Goal: Information Seeking & Learning: Learn about a topic

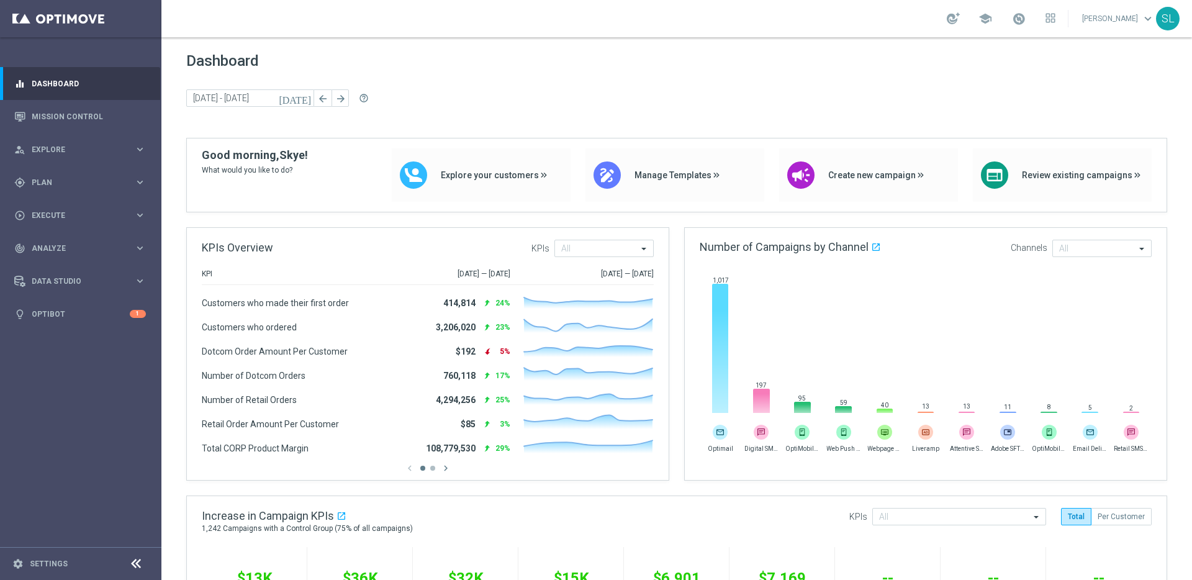
click at [1125, 19] on link "Skye Lewis keyboard_arrow_down" at bounding box center [1118, 18] width 75 height 19
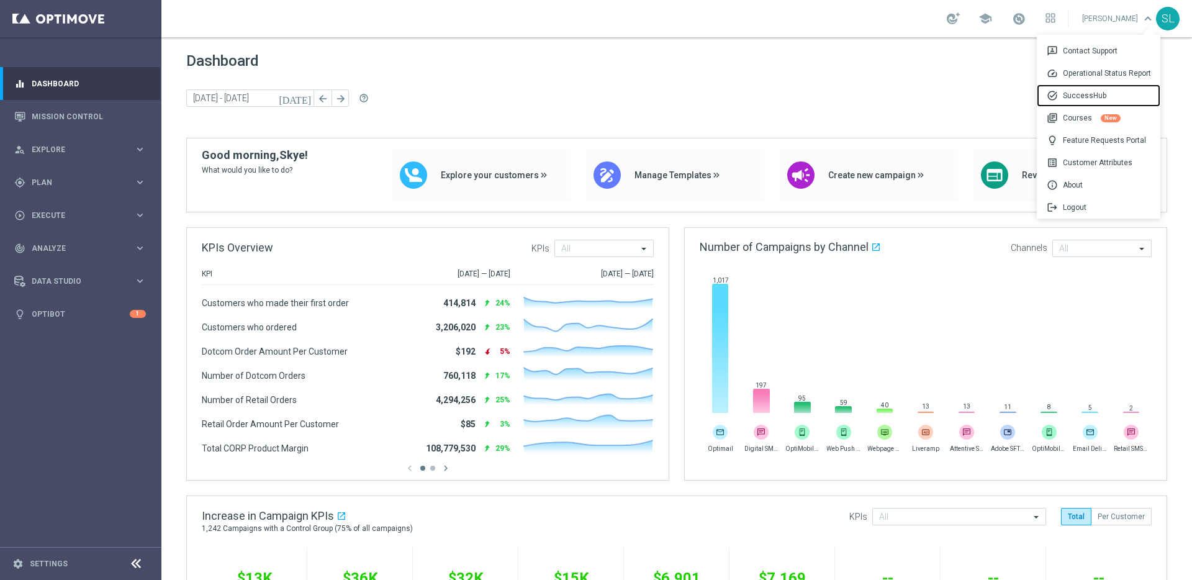
click at [1094, 98] on div "task_alt SuccessHub" at bounding box center [1099, 95] width 124 height 22
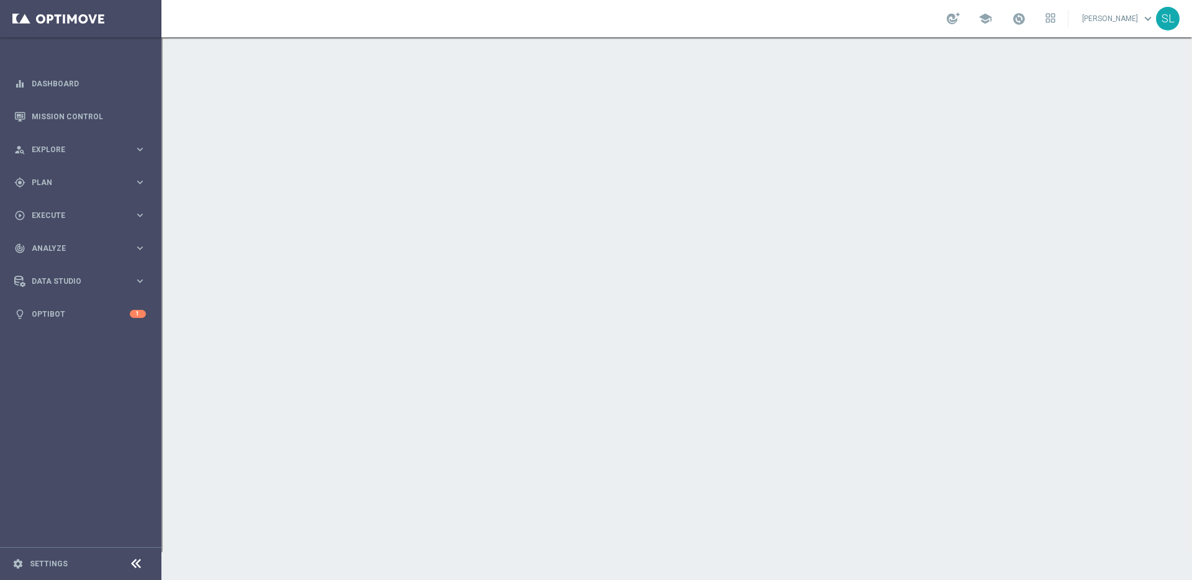
click at [1121, 17] on link "Skye Lewis keyboard_arrow_down" at bounding box center [1118, 18] width 75 height 19
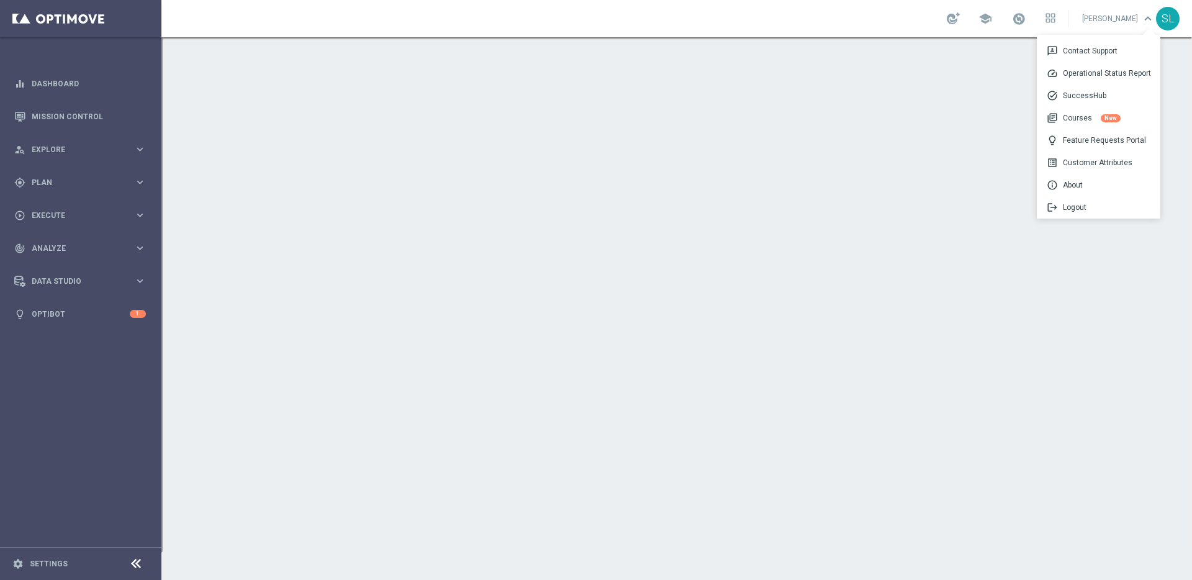
click at [1110, 23] on link "Skye Lewis keyboard_arrow_down 3p Contact Support speed Operational Status Repo…" at bounding box center [1118, 18] width 75 height 19
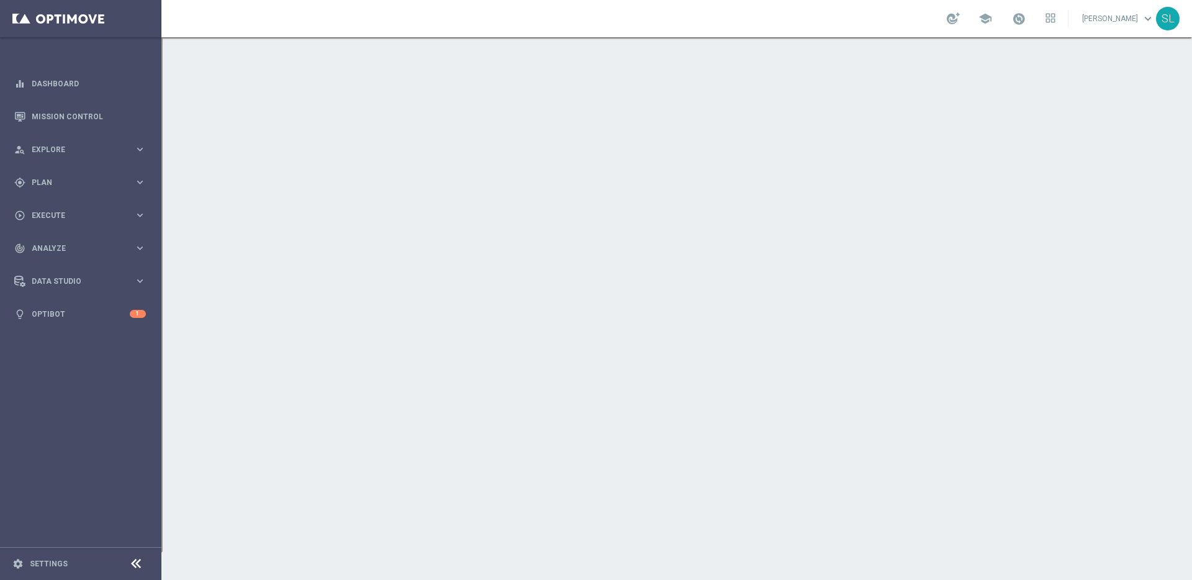
click at [1120, 22] on link "Skye Lewis keyboard_arrow_down" at bounding box center [1118, 18] width 75 height 19
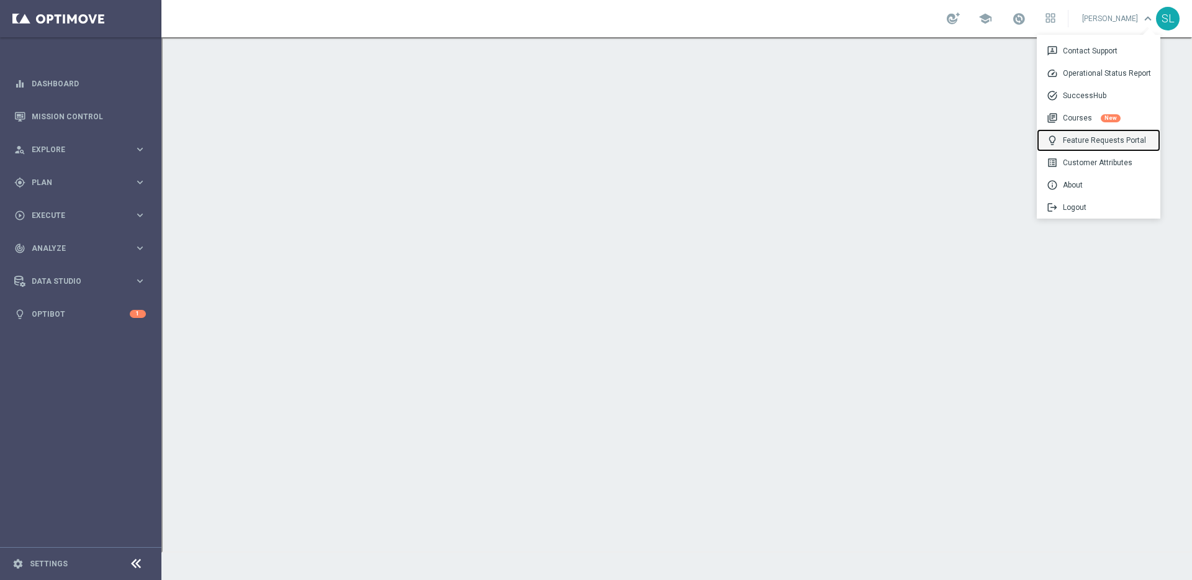
click at [1086, 136] on div "lightbulb Feature Requests Portal" at bounding box center [1099, 140] width 124 height 22
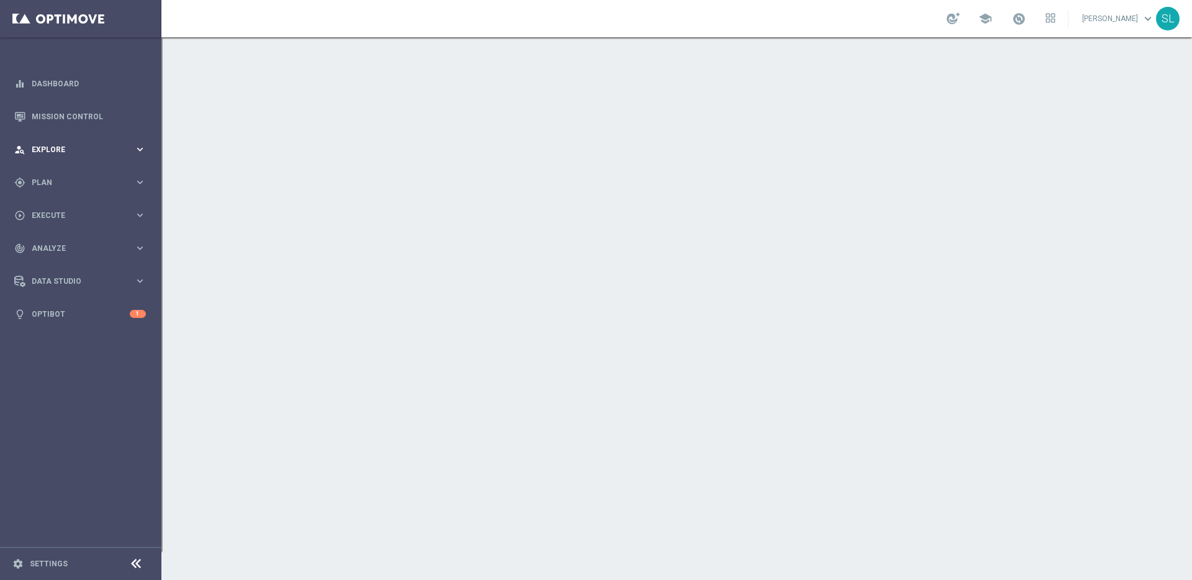
click at [53, 149] on span "Explore" at bounding box center [83, 149] width 102 height 7
click at [53, 145] on div "person_search Explore" at bounding box center [74, 149] width 120 height 11
click at [53, 148] on span "Explore" at bounding box center [83, 149] width 102 height 7
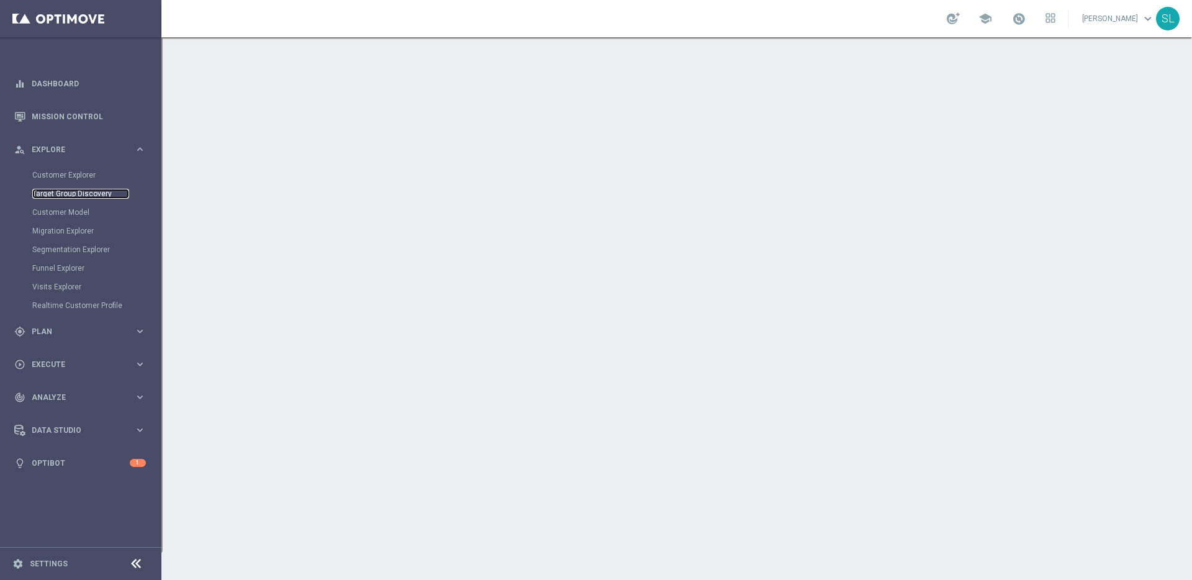
click at [56, 194] on link "Target Group Discovery" at bounding box center [80, 194] width 97 height 10
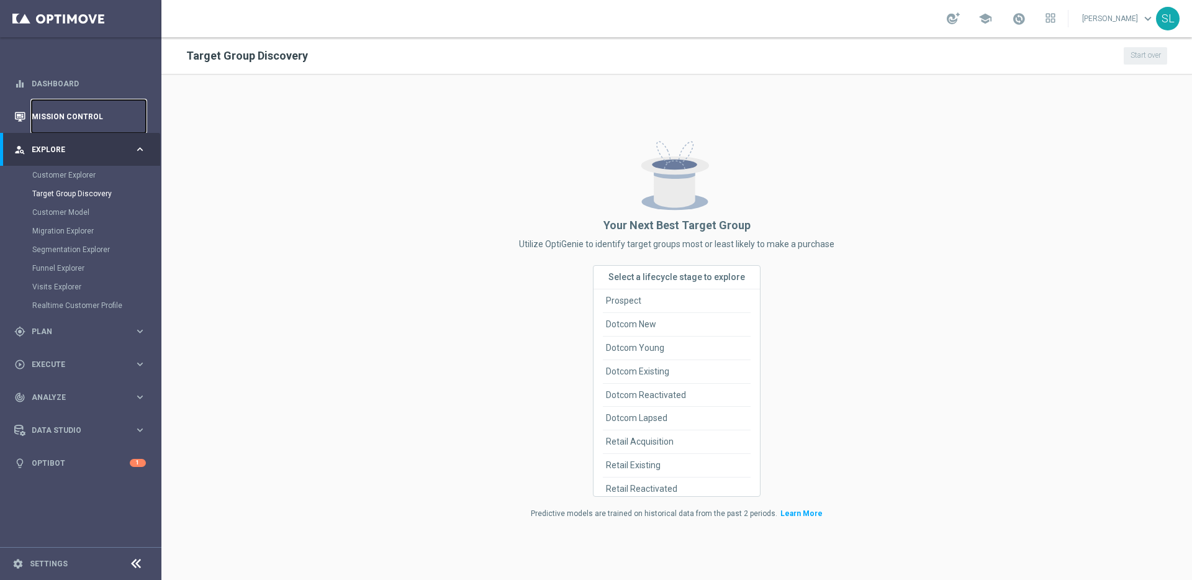
click at [82, 110] on link "Mission Control" at bounding box center [89, 116] width 114 height 33
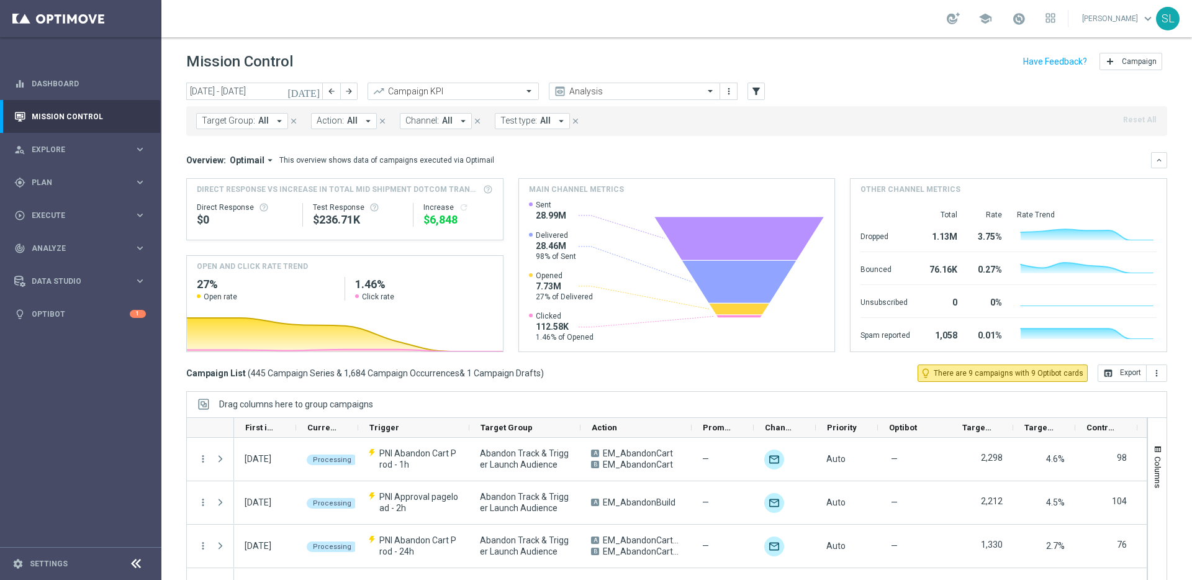
click at [422, 121] on span "Channel:" at bounding box center [422, 120] width 34 height 11
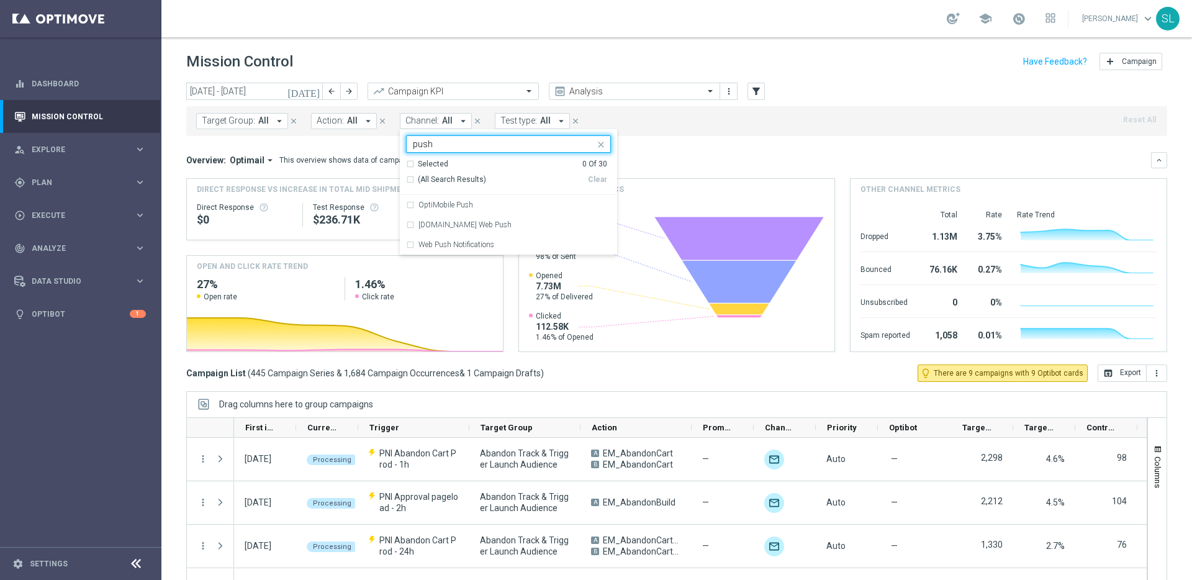
click at [437, 173] on div "(All Search Results) Clear" at bounding box center [506, 179] width 201 height 20
drag, startPoint x: 447, startPoint y: 181, endPoint x: 455, endPoint y: 181, distance: 7.4
click at [448, 181] on span "(All Search Results)" at bounding box center [452, 179] width 68 height 11
type input "push"
click at [778, 152] on div "Overview: Optimail arrow_drop_down This overview shows data of campaigns execut…" at bounding box center [676, 160] width 981 height 16
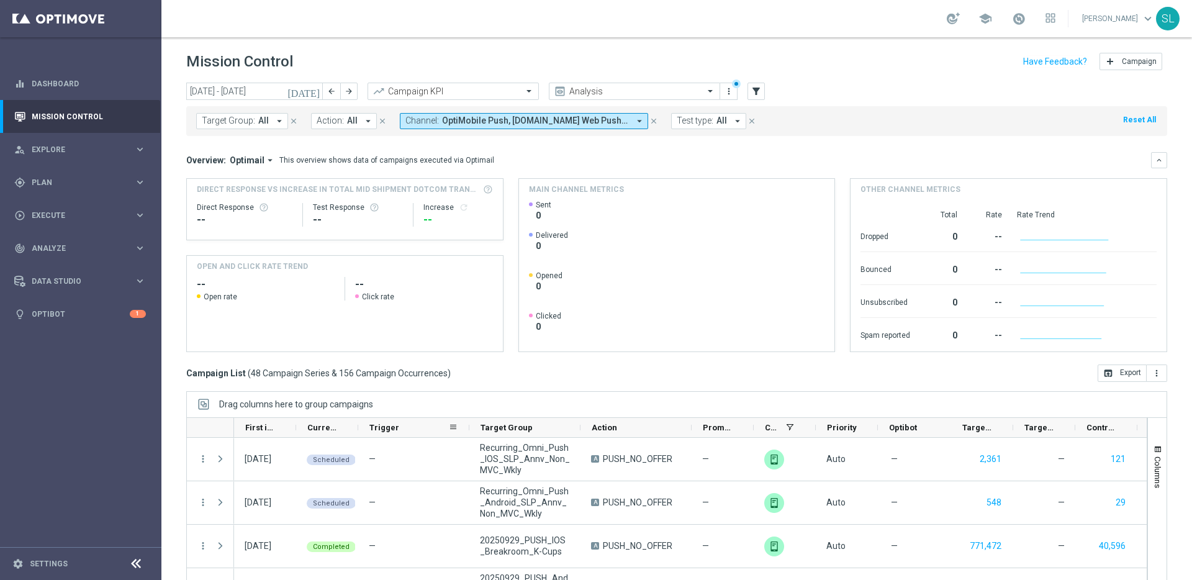
click at [389, 428] on span "Trigger" at bounding box center [384, 427] width 30 height 9
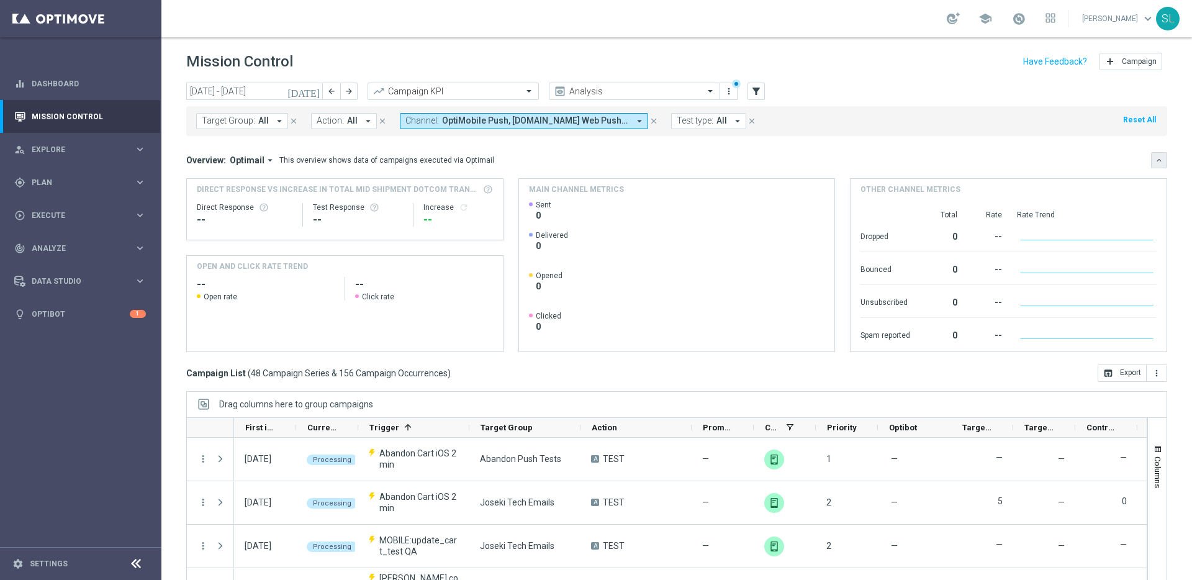
drag, startPoint x: 1158, startPoint y: 161, endPoint x: 1153, endPoint y: 169, distance: 9.2
click at [1157, 163] on icon "keyboard_arrow_down" at bounding box center [1158, 160] width 9 height 9
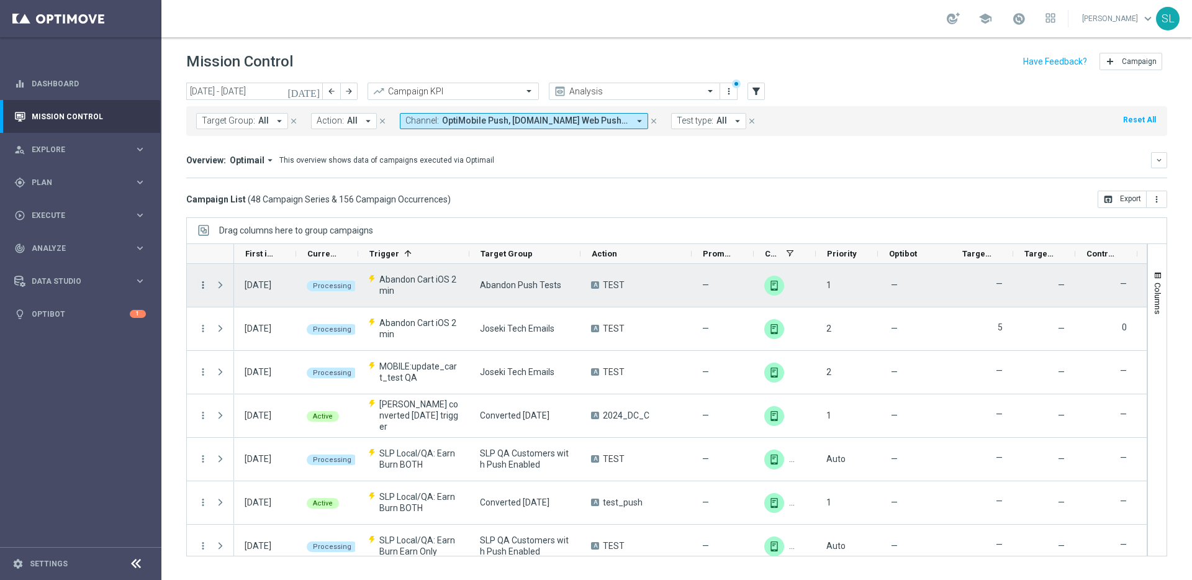
click at [205, 286] on icon "more_vert" at bounding box center [202, 284] width 11 height 11
click at [268, 294] on span "Campaign Details" at bounding box center [258, 293] width 63 height 9
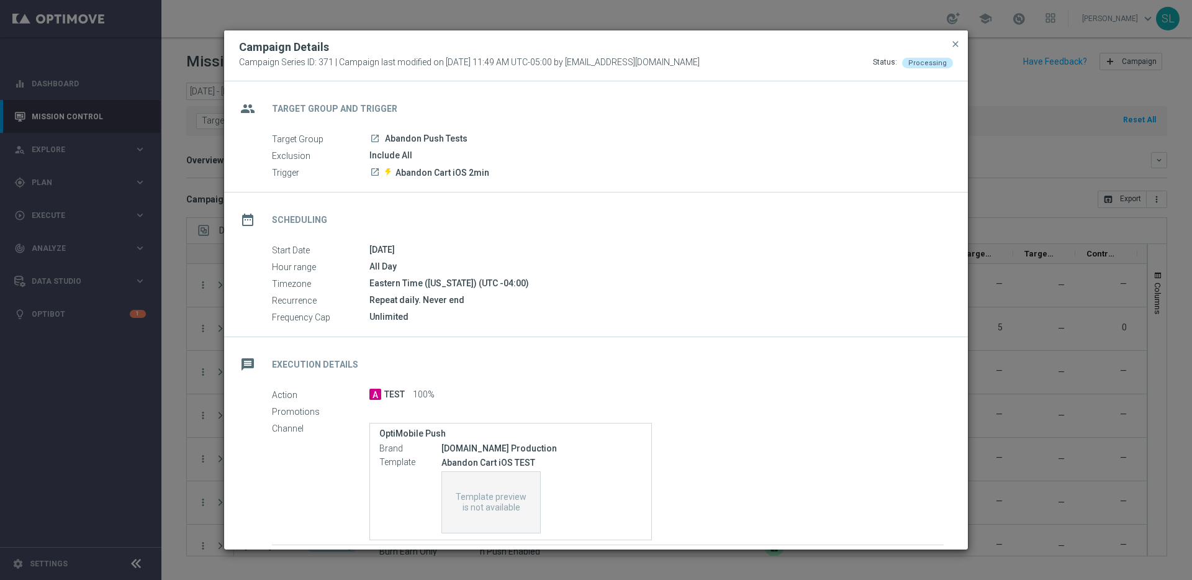
click at [398, 184] on div "group Target Group and Trigger Target Group launch Abandon Push Tests Exclusion…" at bounding box center [596, 136] width 744 height 111
click at [374, 171] on icon "launch" at bounding box center [375, 172] width 10 height 10
click at [1015, 71] on modal-container "Campaign Details Campaign Series ID: 371 | Campaign last modified on 06 Nov 202…" at bounding box center [596, 290] width 1192 height 580
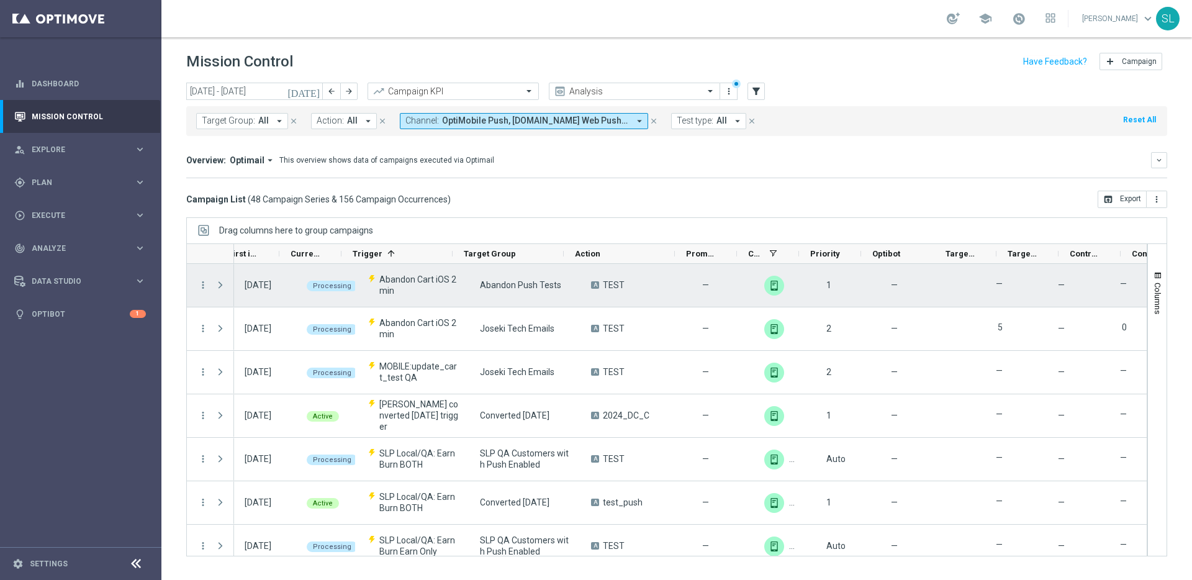
scroll to position [0, 117]
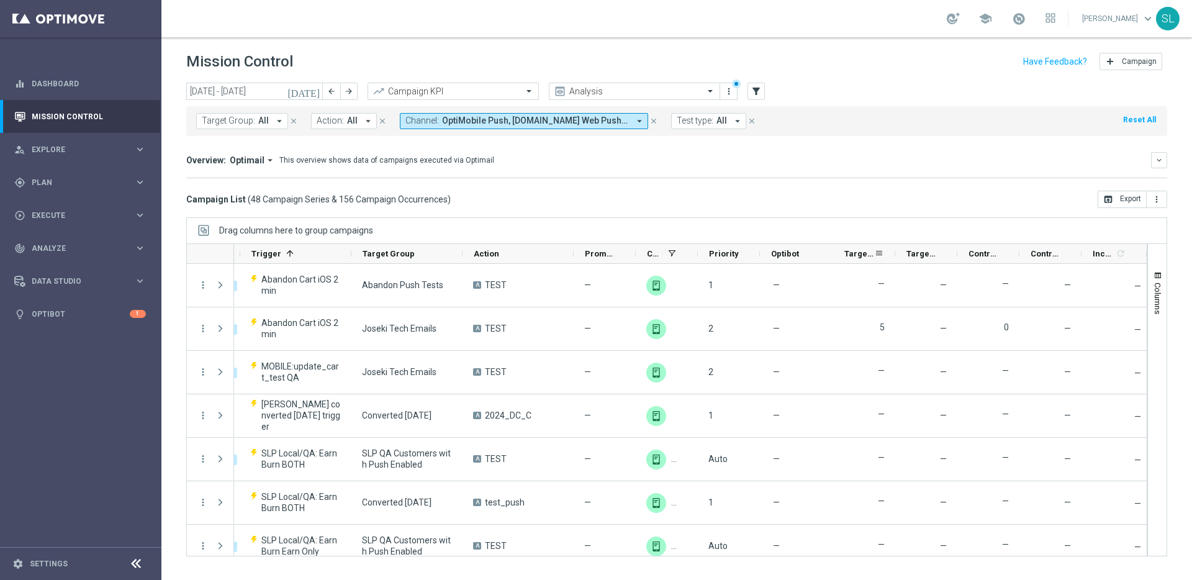
click at [852, 250] on span "Targeted Customers" at bounding box center [859, 253] width 30 height 9
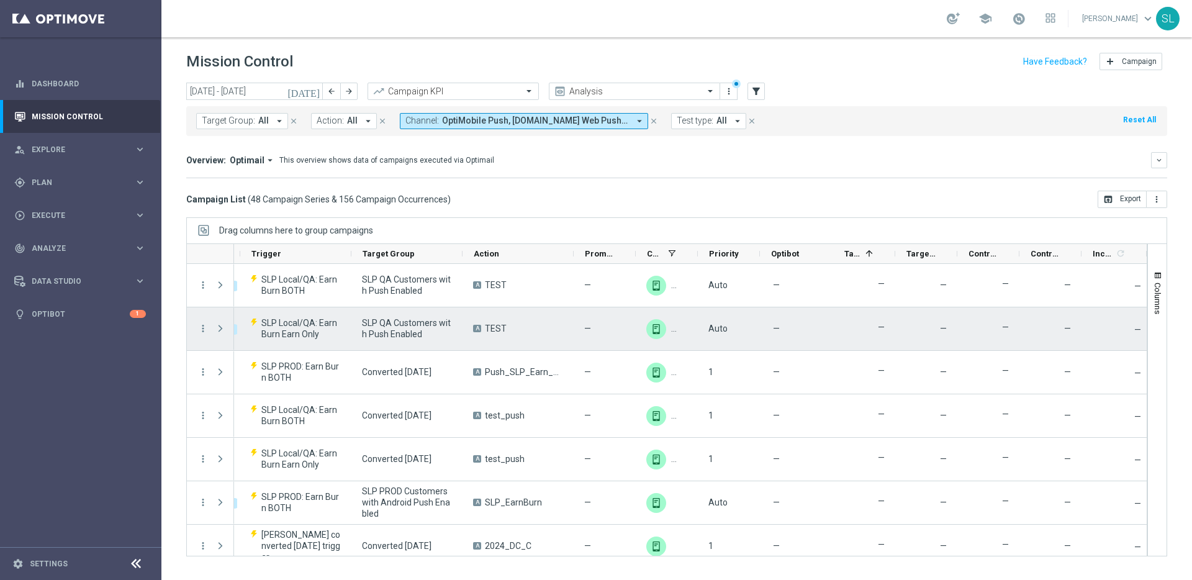
scroll to position [1, 0]
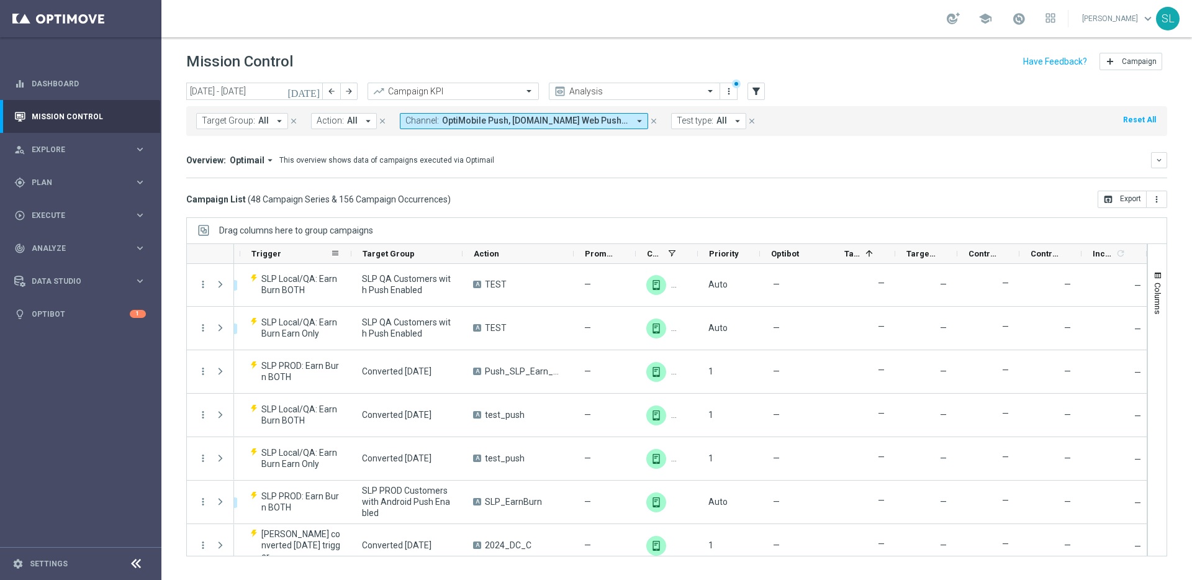
click at [261, 251] on span "Trigger" at bounding box center [266, 253] width 30 height 9
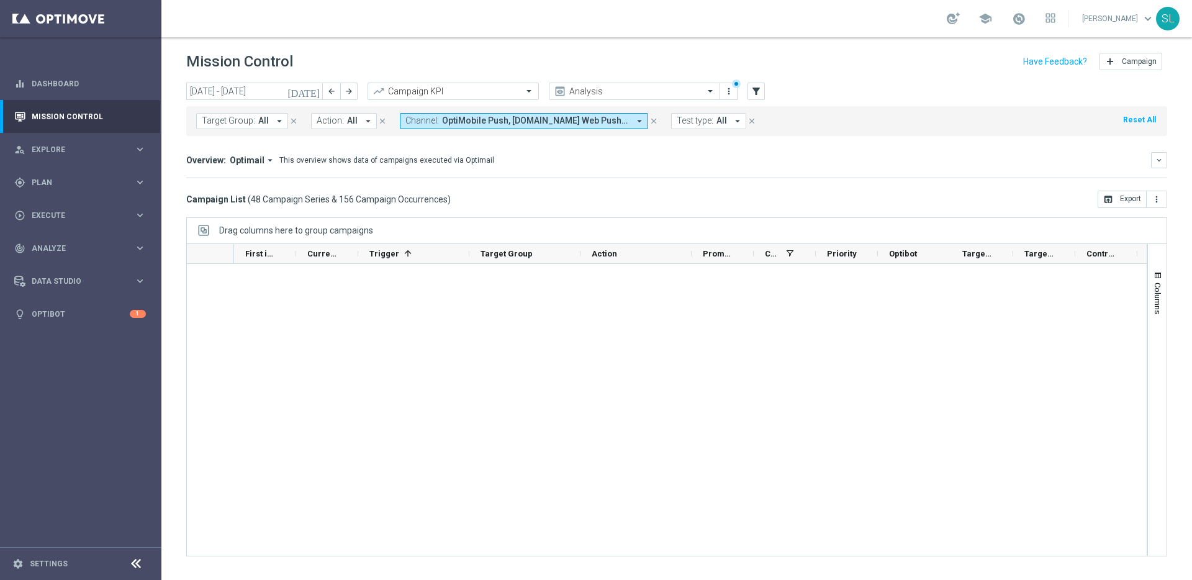
scroll to position [0, 0]
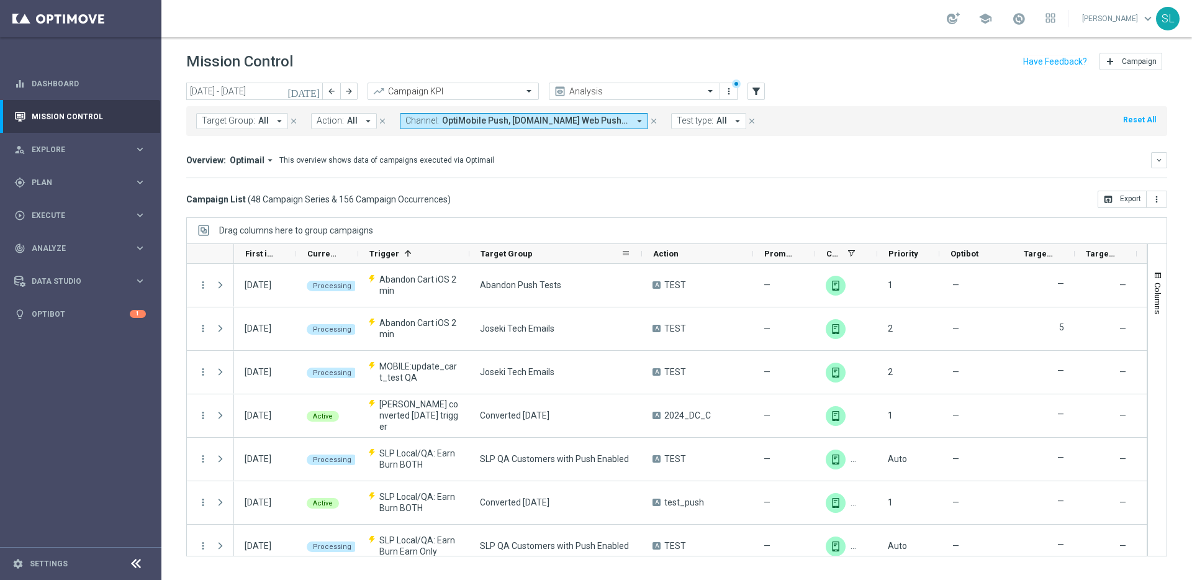
drag, startPoint x: 578, startPoint y: 254, endPoint x: 639, endPoint y: 261, distance: 61.9
click at [639, 261] on div at bounding box center [641, 253] width 5 height 19
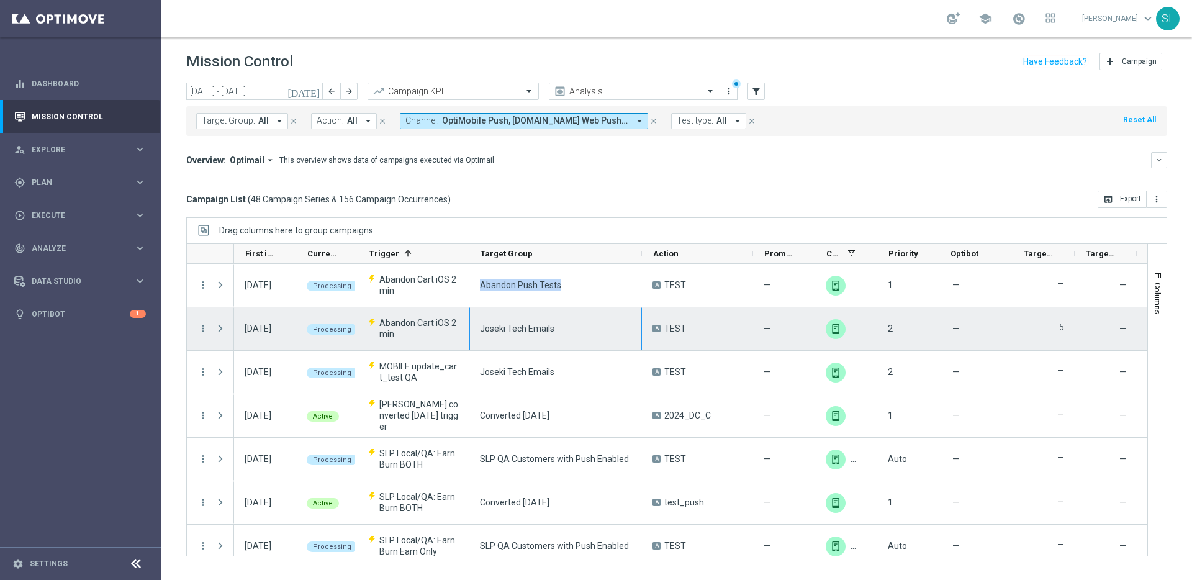
drag, startPoint x: 506, startPoint y: 268, endPoint x: 503, endPoint y: 341, distance: 72.7
click at [504, 341] on div "Joseki Tech Emails" at bounding box center [555, 328] width 173 height 43
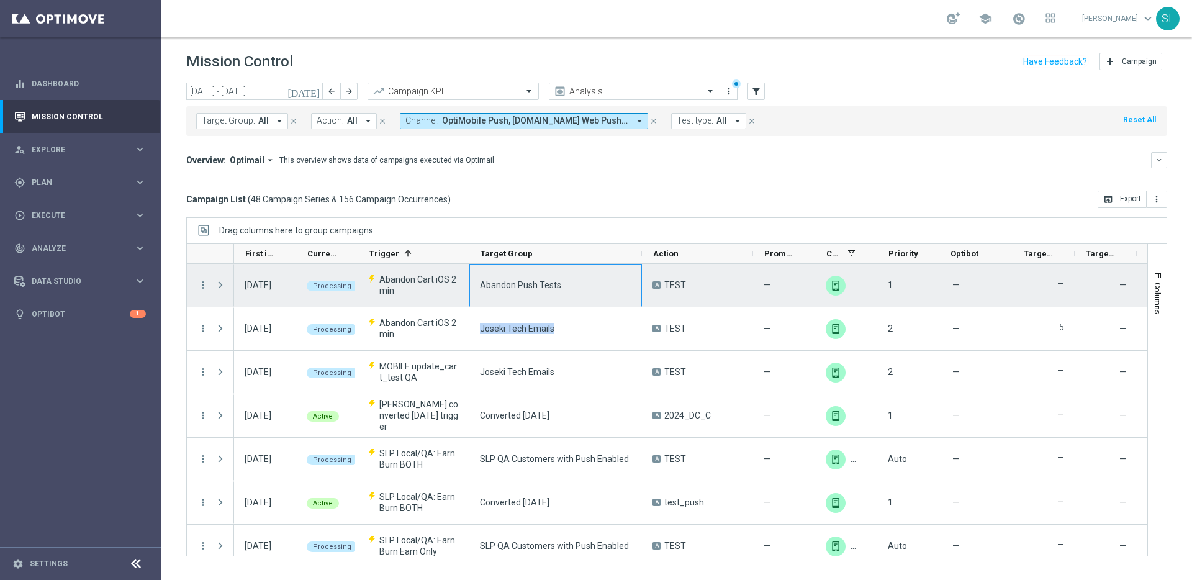
drag, startPoint x: 508, startPoint y: 344, endPoint x: 505, endPoint y: 276, distance: 67.7
click at [505, 277] on div "Abandon Push Tests" at bounding box center [555, 285] width 173 height 43
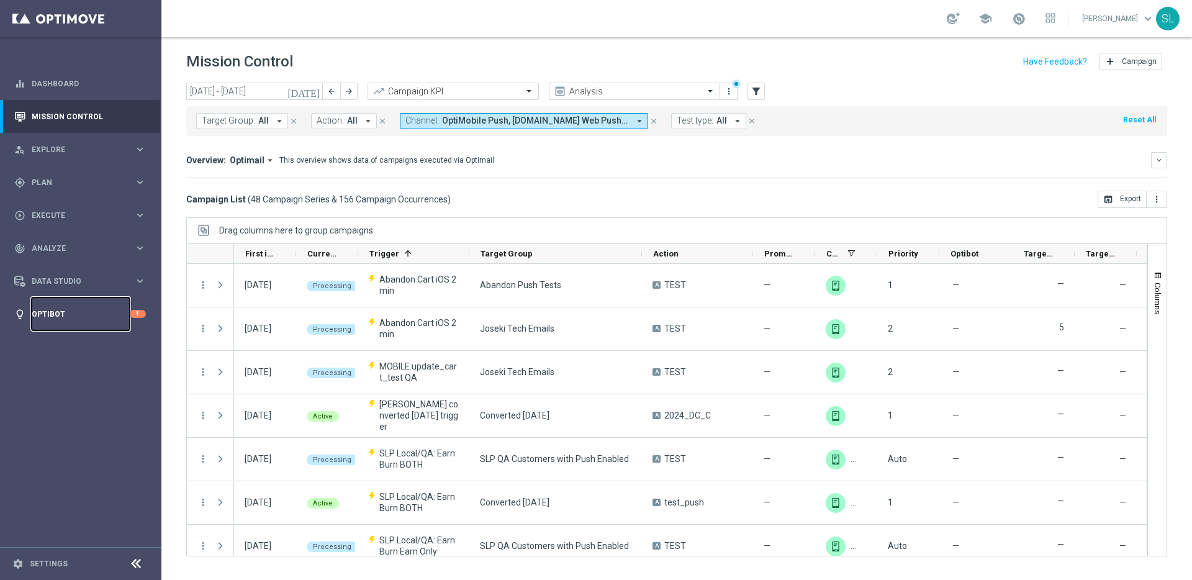
click at [58, 314] on link "Optibot" at bounding box center [81, 313] width 98 height 33
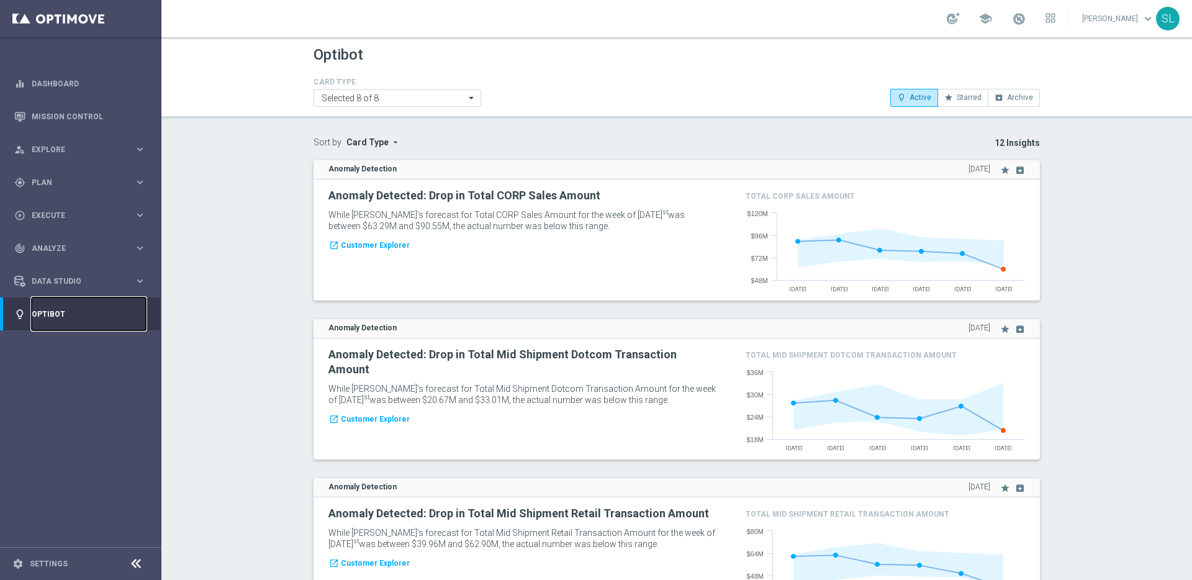
scroll to position [3, 0]
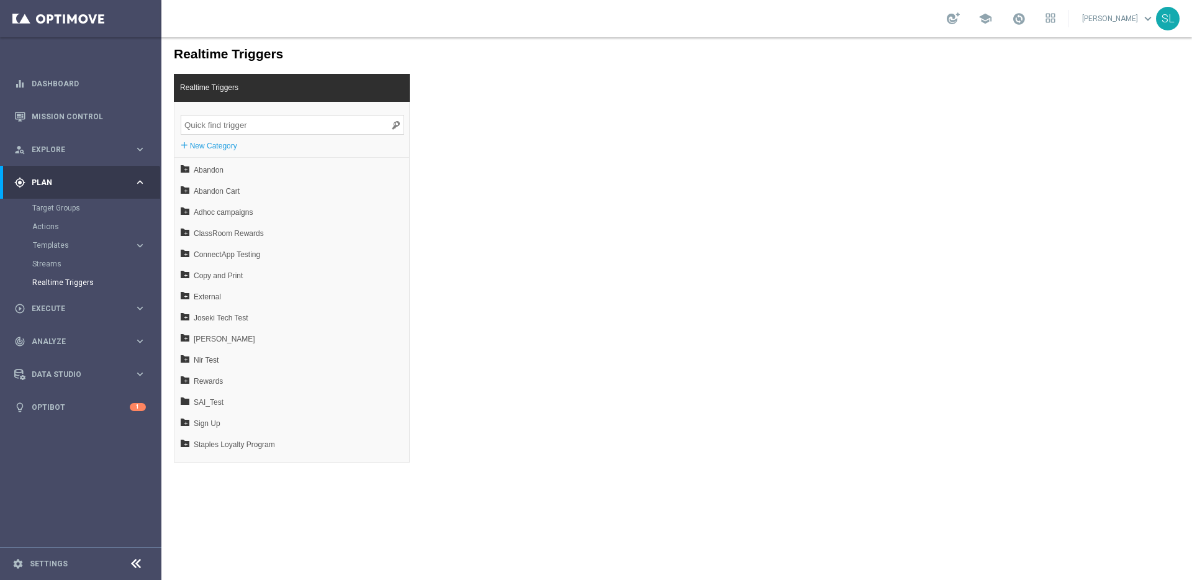
click at [245, 124] on input "search" at bounding box center [292, 125] width 223 height 20
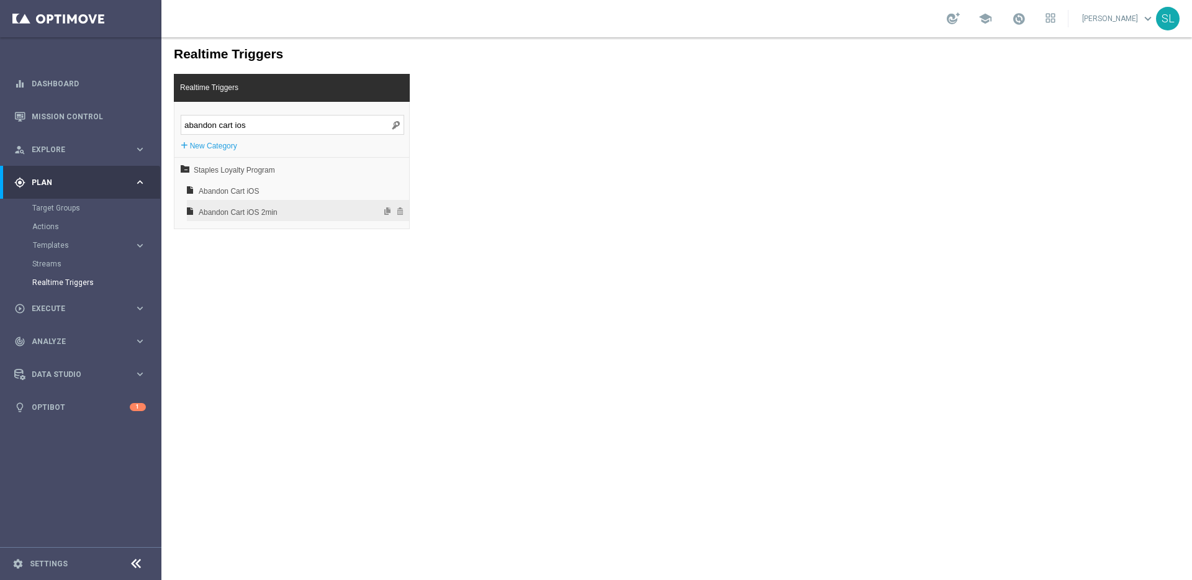
type input "abandon cart ios"
click at [274, 217] on span "Abandon Cart iOS 2min" at bounding box center [265, 212] width 133 height 21
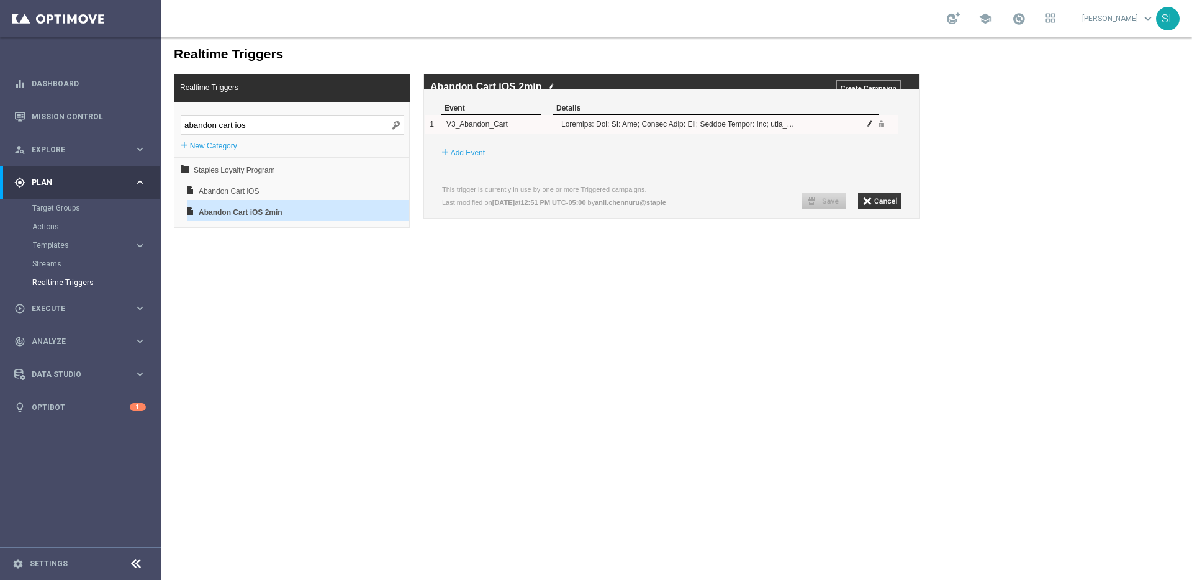
click at [870, 127] on span at bounding box center [869, 123] width 7 height 7
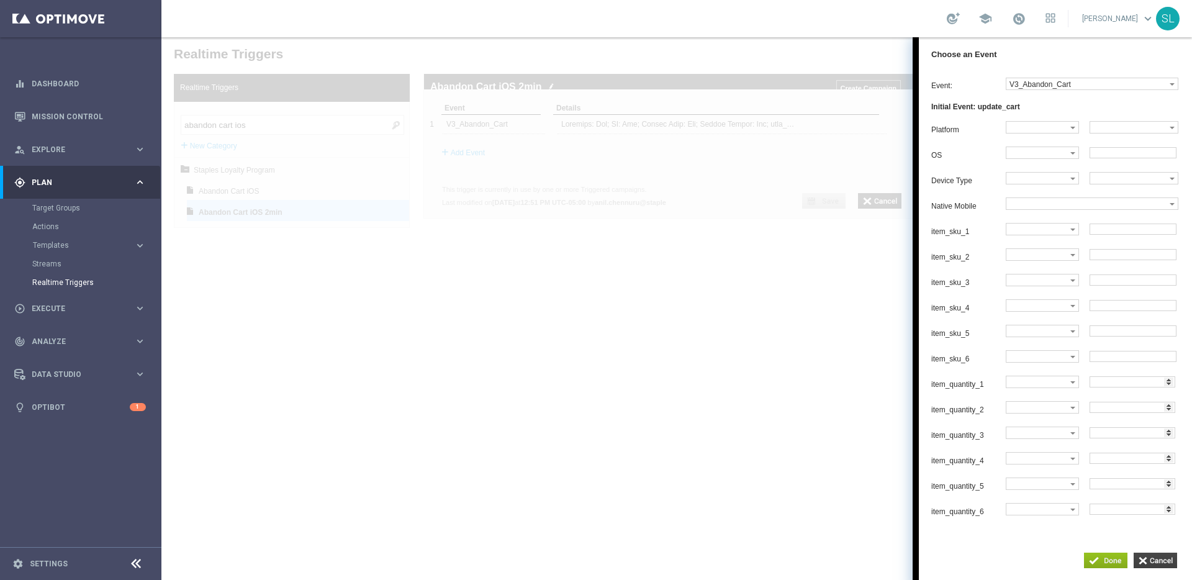
drag, startPoint x: 1161, startPoint y: 562, endPoint x: 1154, endPoint y: 562, distance: 6.8
click at [1161, 562] on input "button" at bounding box center [1154, 560] width 43 height 16
